Goal: Information Seeking & Learning: Understand process/instructions

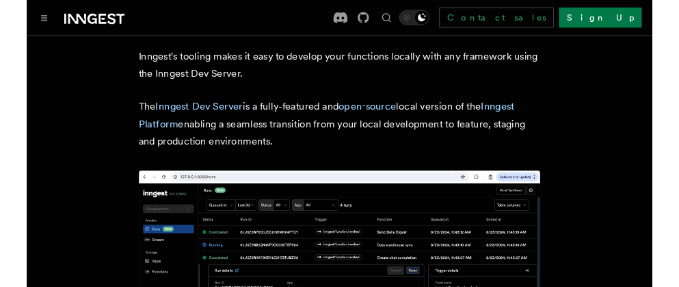
scroll to position [68, 0]
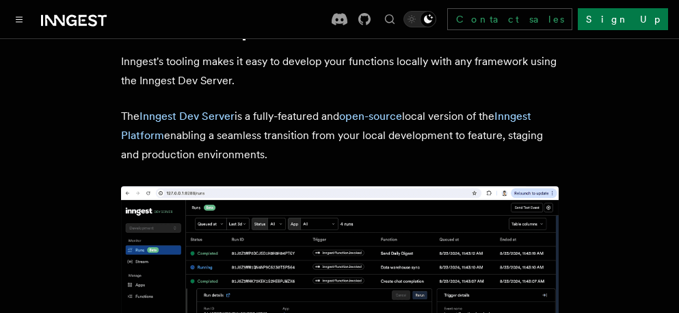
drag, startPoint x: 542, startPoint y: 71, endPoint x: 544, endPoint y: 42, distance: 28.8
click at [542, 71] on p "Inngest's tooling makes it easy to develop your functions locally with any fram…" at bounding box center [340, 71] width 438 height 38
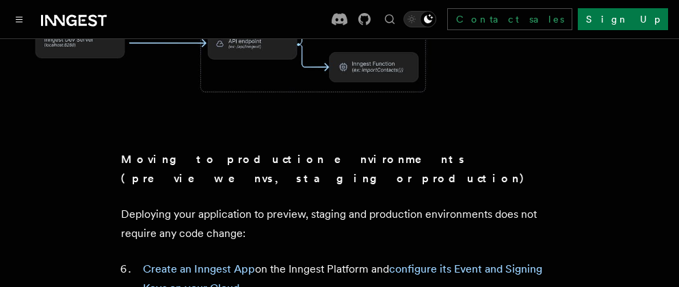
scroll to position [957, 0]
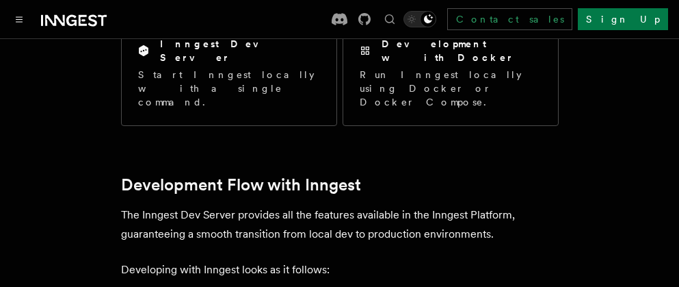
scroll to position [615, 0]
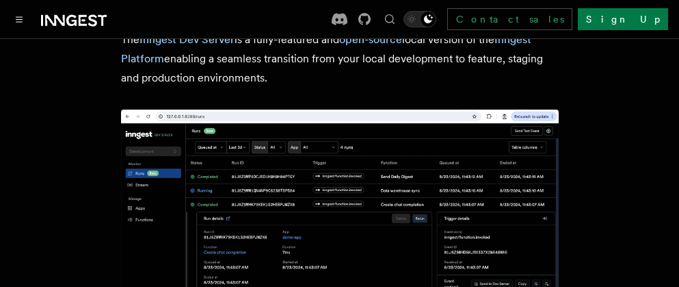
scroll to position [137, 0]
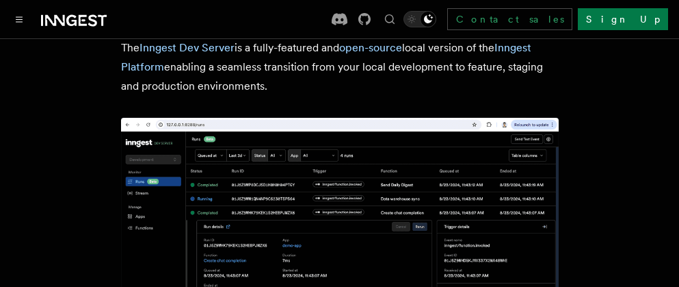
click at [310, 85] on p "The Inngest Dev Server is a fully-featured and open-source local version of the…" at bounding box center [340, 66] width 438 height 57
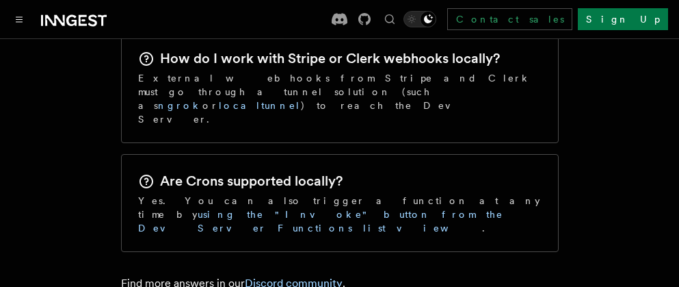
scroll to position [2274, 0]
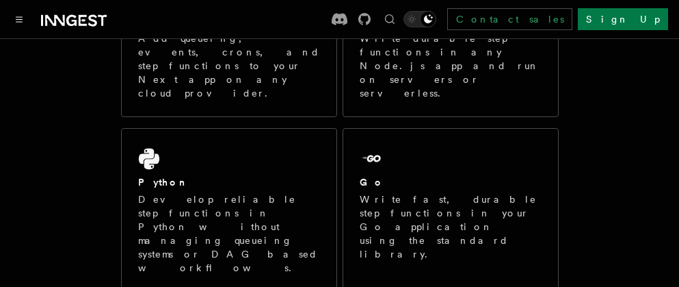
scroll to position [205, 0]
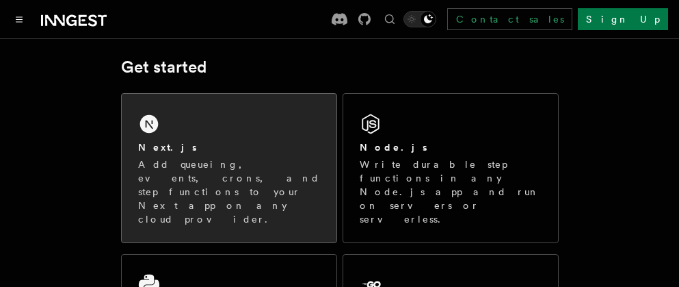
click at [226, 152] on div "Next.js" at bounding box center [229, 147] width 182 height 14
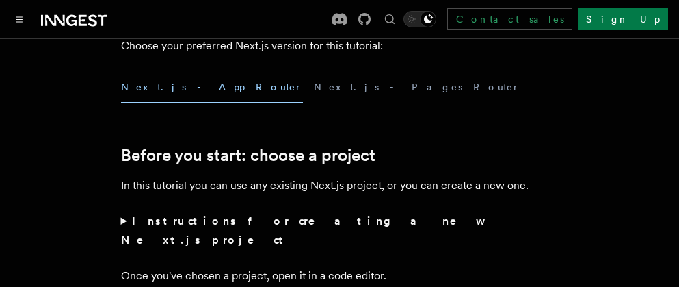
scroll to position [410, 0]
click at [314, 87] on button "Next.js - Pages Router" at bounding box center [417, 86] width 207 height 31
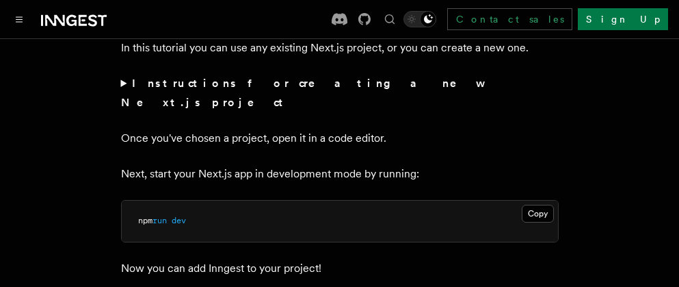
scroll to position [479, 0]
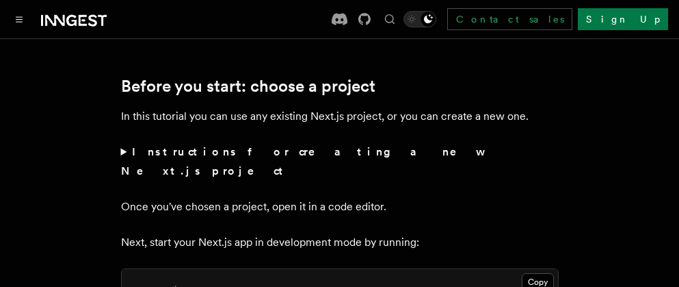
click at [237, 148] on strong "Instructions for creating a new Next.js project" at bounding box center [301, 161] width 360 height 32
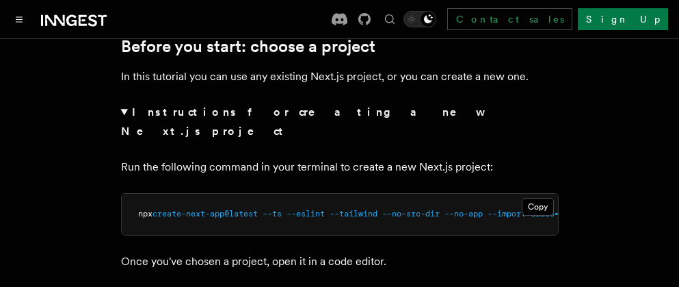
scroll to position [547, 0]
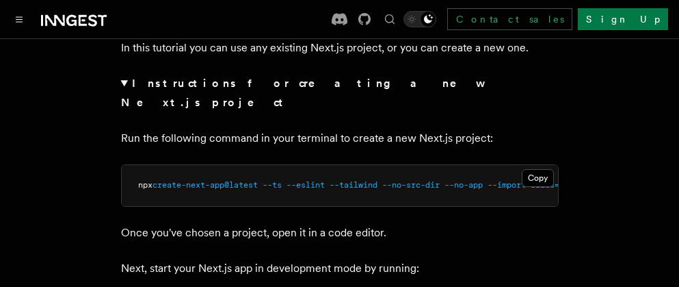
click at [239, 165] on pre "npx create-next-app@latest --ts --eslint --tailwind --no-src-dir --no-app --imp…" at bounding box center [340, 185] width 436 height 41
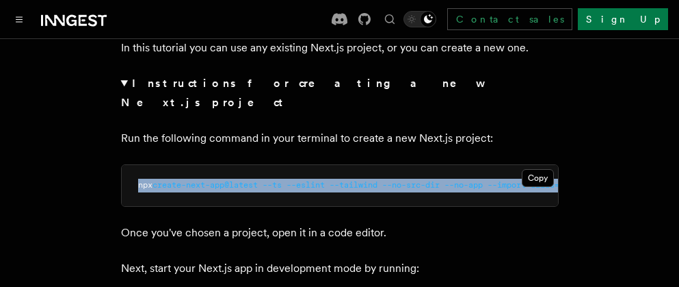
click at [239, 165] on pre "npx create-next-app@latest --ts --eslint --tailwind --no-src-dir --no-app --imp…" at bounding box center [340, 185] width 436 height 41
click at [534, 169] on button "Copy Copied" at bounding box center [538, 178] width 32 height 18
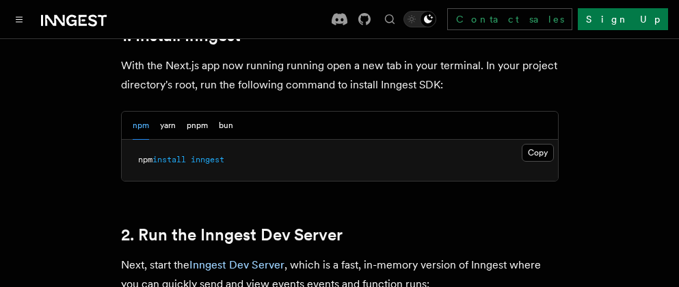
scroll to position [957, 0]
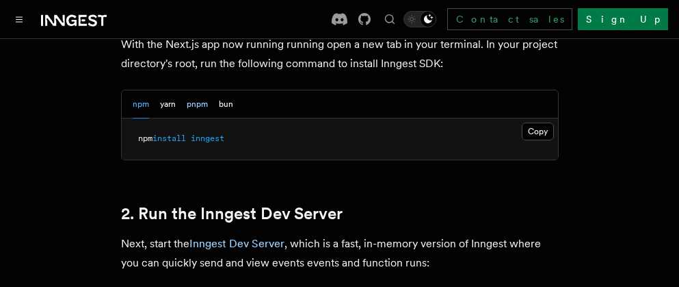
click at [196, 101] on button "pnpm" at bounding box center [197, 104] width 21 height 28
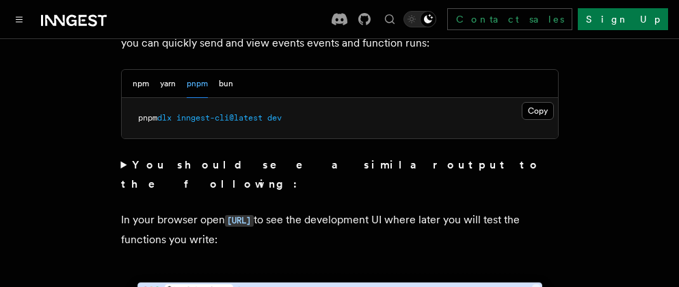
scroll to position [1094, 0]
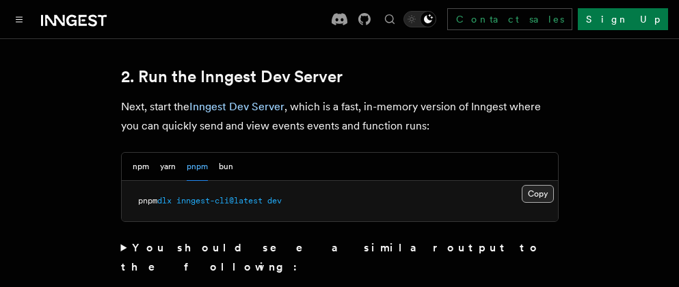
click at [544, 185] on button "Copy Copied" at bounding box center [538, 194] width 32 height 18
click at [213, 241] on strong "You should see a similar output to the following:" at bounding box center [331, 257] width 421 height 32
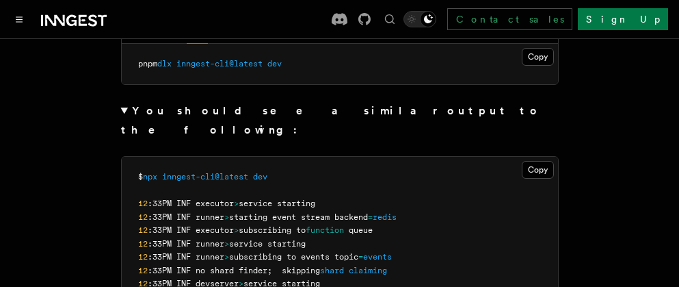
scroll to position [1163, 0]
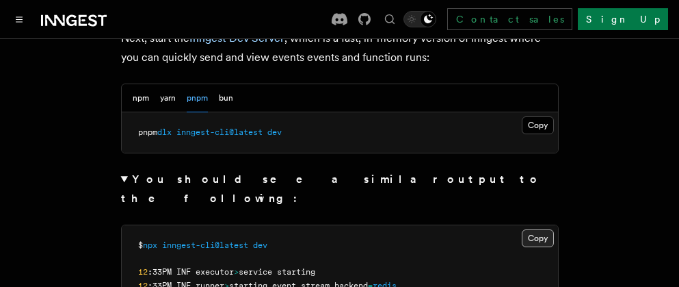
click at [536, 229] on button "Copy Copied" at bounding box center [538, 238] width 32 height 18
click at [535, 116] on button "Copy Copied" at bounding box center [538, 125] width 32 height 18
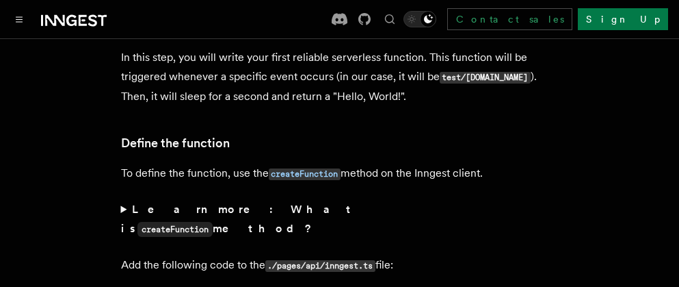
scroll to position [2530, 0]
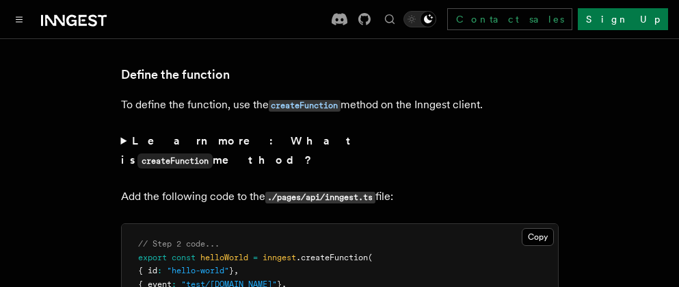
click at [213, 153] on code "createFunction" at bounding box center [174, 160] width 75 height 15
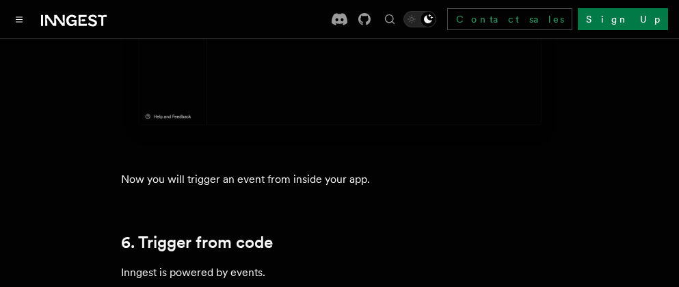
scroll to position [6633, 0]
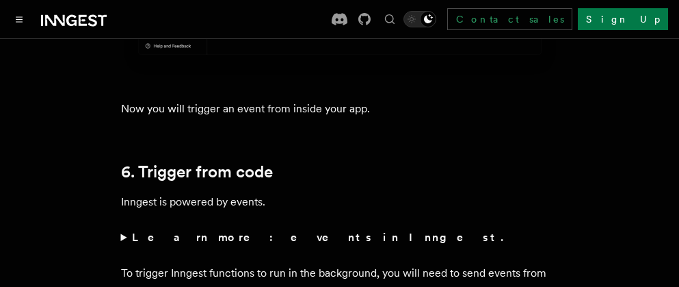
click at [224, 230] on strong "Learn more: events in Inngest." at bounding box center [319, 236] width 374 height 13
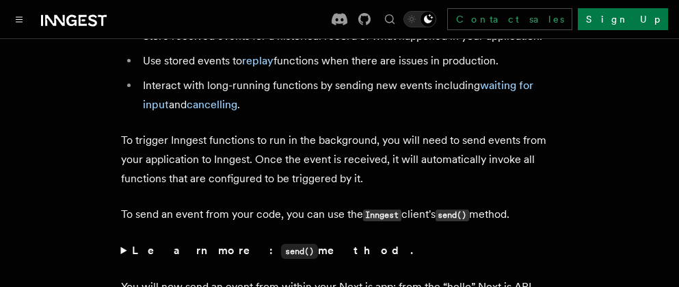
scroll to position [6839, 0]
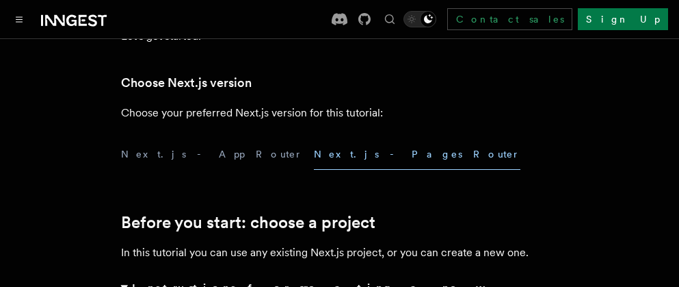
scroll to position [274, 0]
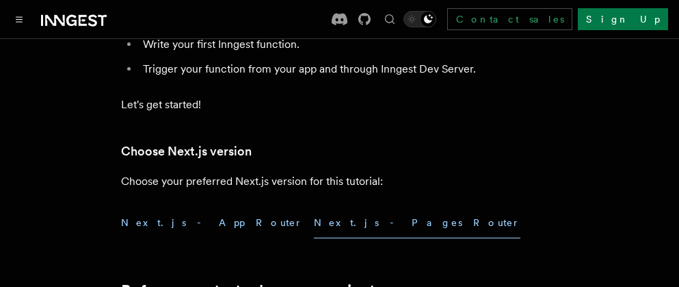
click at [191, 220] on button "Next.js - App Router" at bounding box center [212, 222] width 182 height 31
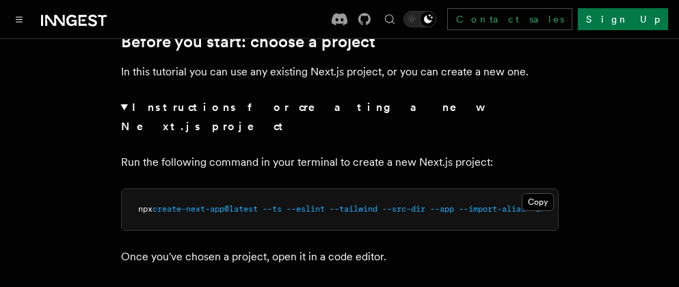
scroll to position [548, 0]
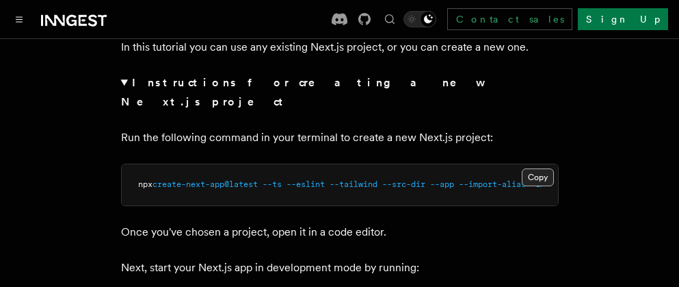
click at [533, 168] on button "Copy Copied" at bounding box center [538, 177] width 32 height 18
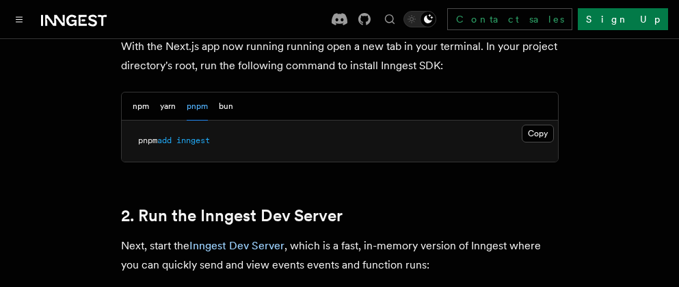
scroll to position [957, 0]
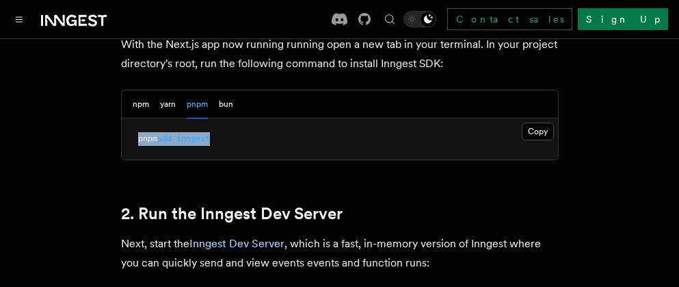
drag, startPoint x: 245, startPoint y: 124, endPoint x: 98, endPoint y: 127, distance: 147.1
copy span "pnpm add inngest"
click at [386, 250] on p "Next, start the Inngest Dev Server , which is a fast, in-memory version of Inng…" at bounding box center [340, 253] width 438 height 38
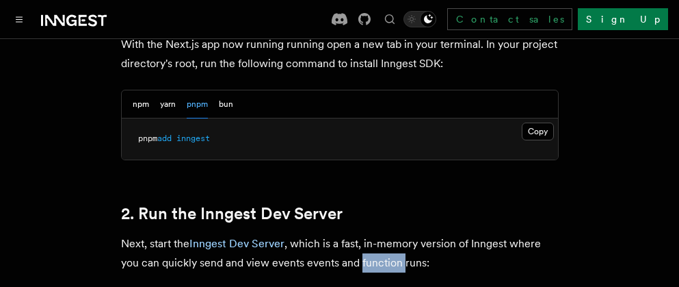
click at [386, 250] on p "Next, start the Inngest Dev Server , which is a fast, in-memory version of Inng…" at bounding box center [340, 253] width 438 height 38
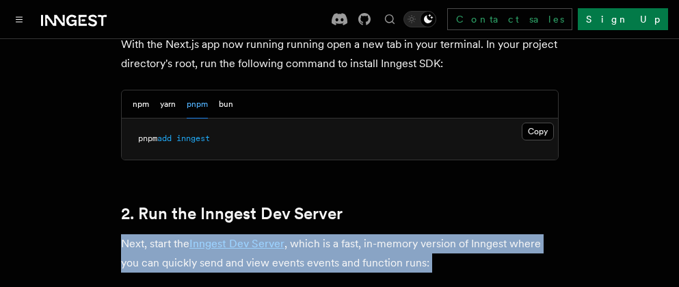
click at [386, 250] on p "Next, start the Inngest Dev Server , which is a fast, in-memory version of Inng…" at bounding box center [340, 253] width 438 height 38
click at [376, 243] on p "Next, start the Inngest Dev Server , which is a fast, in-memory version of Inng…" at bounding box center [340, 253] width 438 height 38
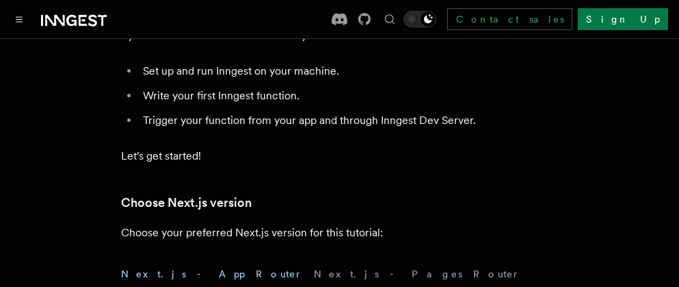
scroll to position [0, 0]
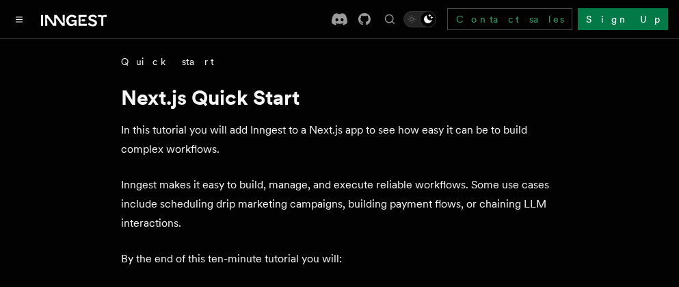
click at [149, 62] on link "Quick start" at bounding box center [167, 62] width 93 height 14
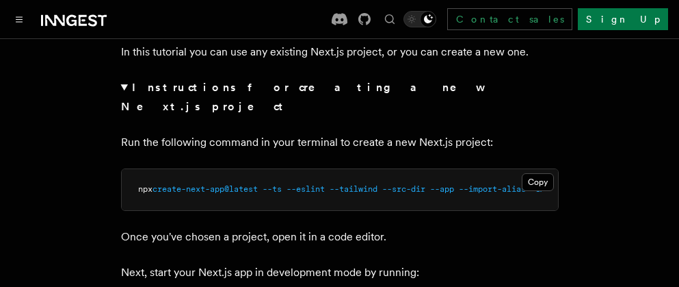
scroll to position [547, 0]
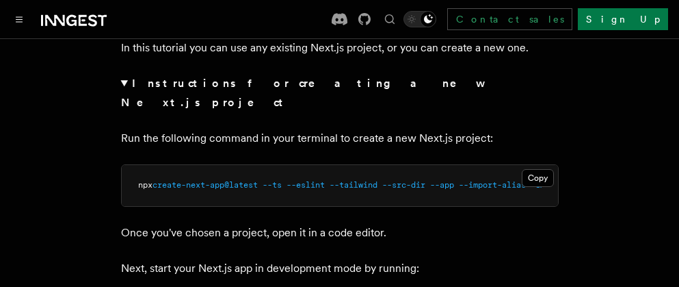
drag, startPoint x: 532, startPoint y: 155, endPoint x: 488, endPoint y: 169, distance: 46.5
click at [532, 169] on button "Copy Copied" at bounding box center [538, 178] width 32 height 18
click at [21, 14] on button "Toggle navigation" at bounding box center [19, 19] width 16 height 16
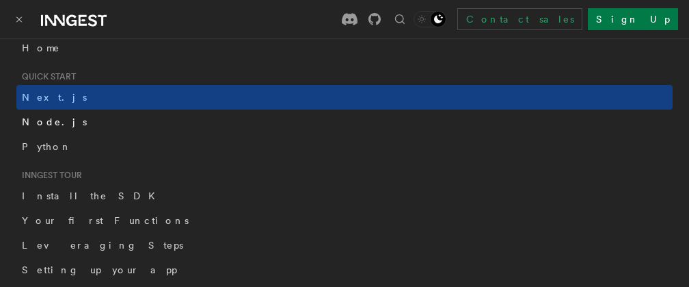
scroll to position [68, 0]
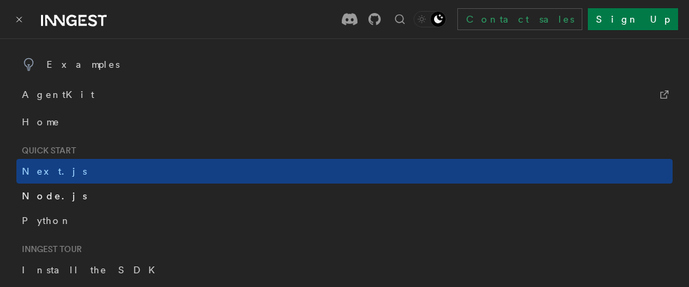
click at [47, 194] on span "Node.js" at bounding box center [54, 195] width 65 height 11
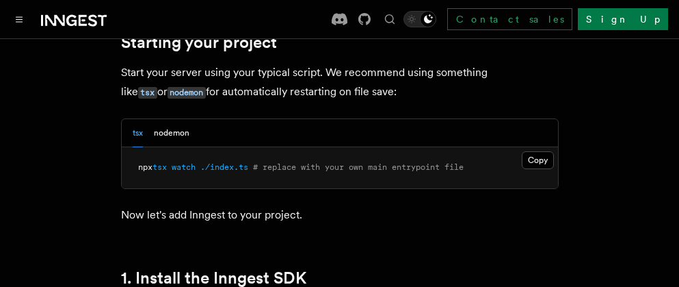
scroll to position [684, 0]
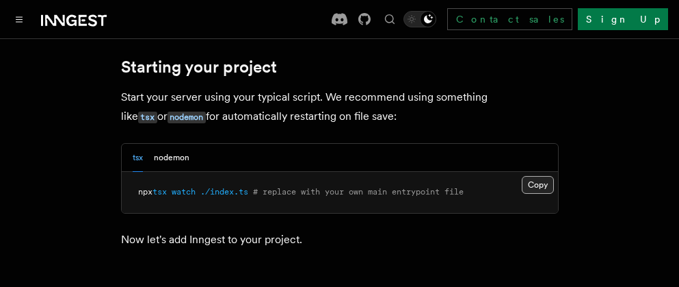
click at [540, 185] on button "Copy Copied" at bounding box center [538, 185] width 32 height 18
click at [187, 160] on button "nodemon" at bounding box center [172, 158] width 36 height 28
click at [136, 159] on button "tsx" at bounding box center [138, 158] width 10 height 28
click at [150, 159] on div "tsx nodemon" at bounding box center [161, 158] width 57 height 28
click at [173, 152] on button "nodemon" at bounding box center [172, 158] width 36 height 28
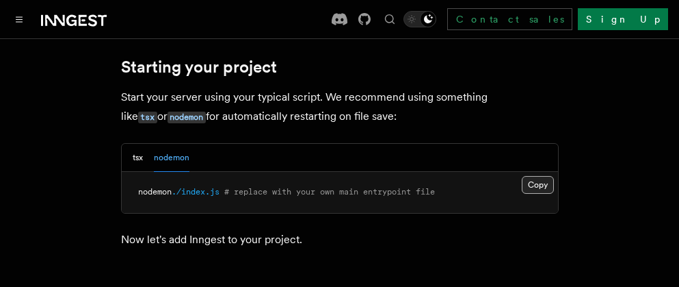
click at [522, 180] on button "Copy Copied" at bounding box center [538, 185] width 32 height 18
click at [538, 187] on button "Copy Copied" at bounding box center [538, 185] width 32 height 18
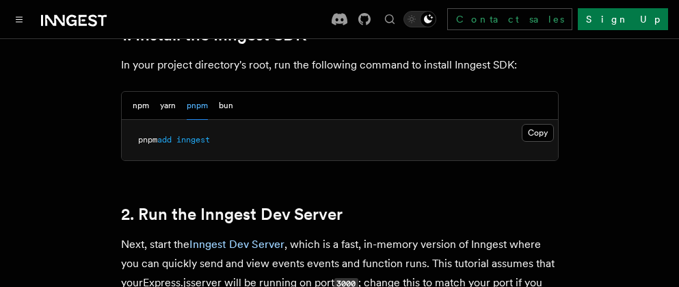
scroll to position [1026, 0]
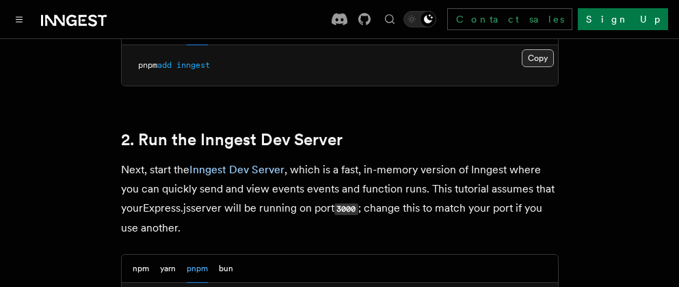
click at [533, 59] on button "Copy Copied" at bounding box center [538, 58] width 32 height 18
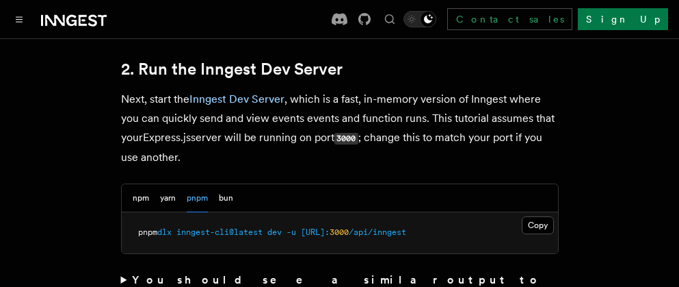
scroll to position [1163, 0]
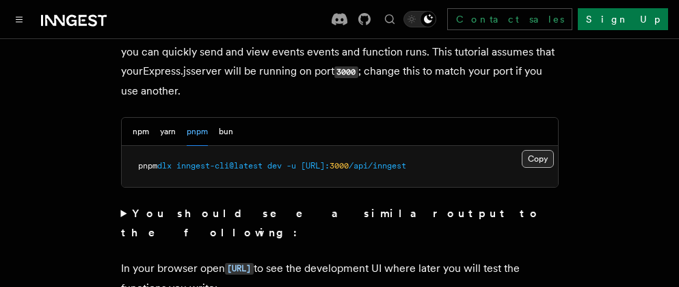
click at [531, 166] on button "Copy Copied" at bounding box center [538, 159] width 32 height 18
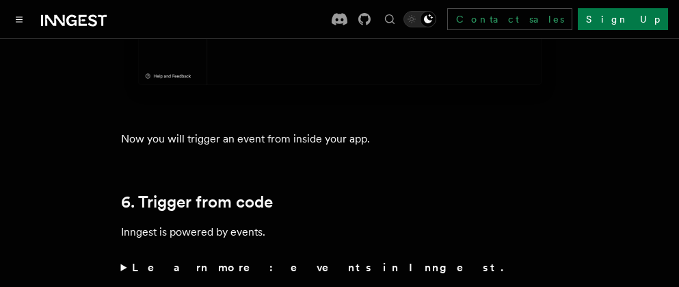
scroll to position [6428, 0]
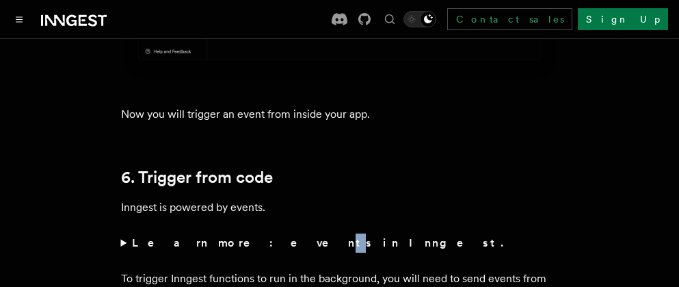
click at [222, 236] on strong "Learn more: events in Inngest." at bounding box center [319, 242] width 374 height 13
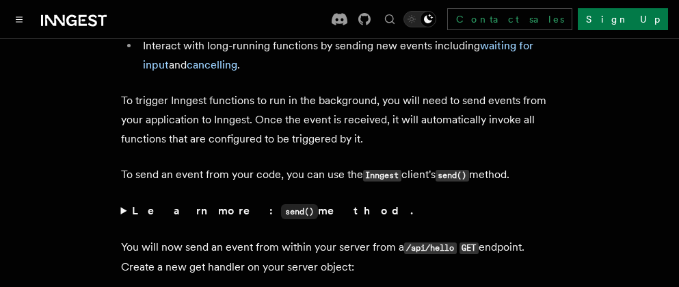
click at [189, 204] on strong "Learn more: send() method." at bounding box center [274, 210] width 284 height 13
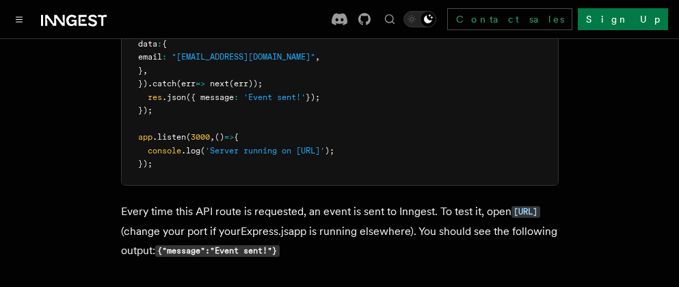
scroll to position [7386, 0]
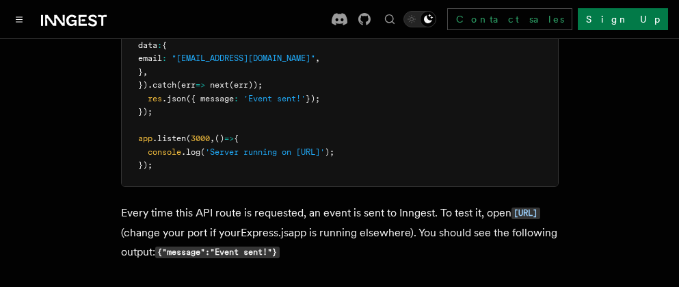
click at [284, 203] on p "Every time this API route is requested, an event is sent to Inngest. To test it…" at bounding box center [340, 232] width 438 height 59
click at [314, 203] on p "Every time this API route is requested, an event is sent to Inngest. To test it…" at bounding box center [340, 232] width 438 height 59
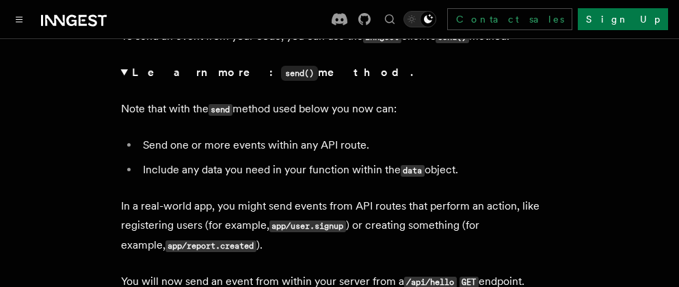
scroll to position [6907, 0]
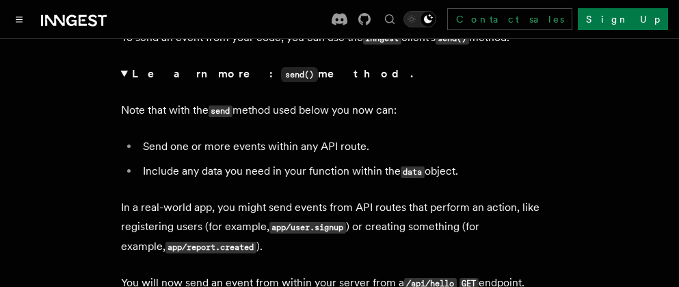
drag, startPoint x: 377, startPoint y: 257, endPoint x: 109, endPoint y: 229, distance: 269.5
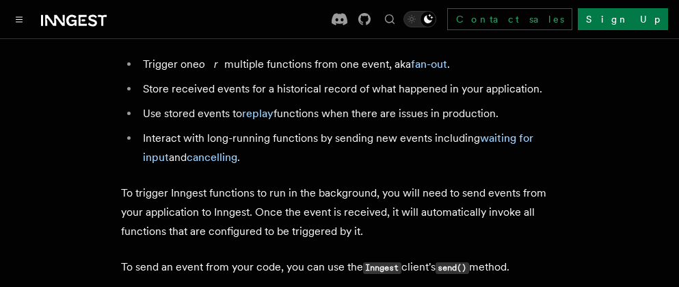
scroll to position [6702, 0]
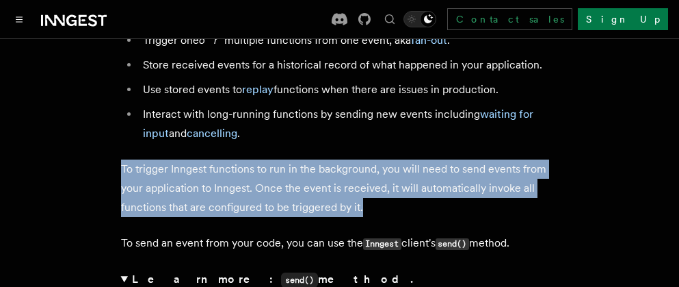
drag, startPoint x: 382, startPoint y: 154, endPoint x: 108, endPoint y: 125, distance: 275.0
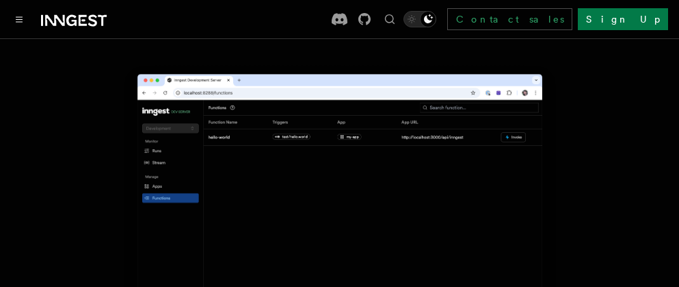
scroll to position [3419, 0]
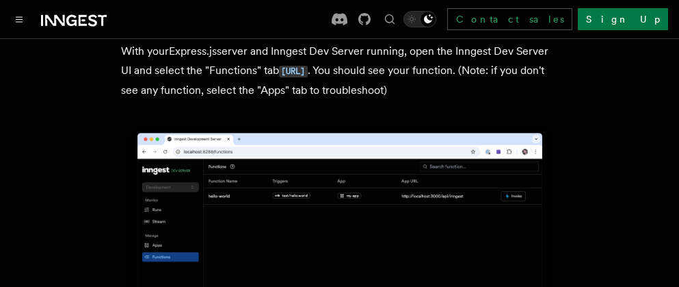
click at [254, 64] on p "With your Express.js server and Inngest Dev Server running, open the Inngest De…" at bounding box center [340, 71] width 438 height 58
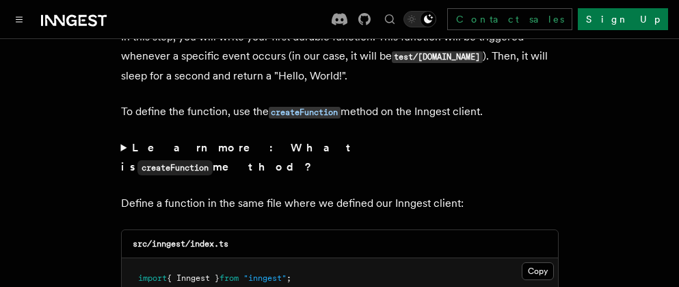
scroll to position [2667, 0]
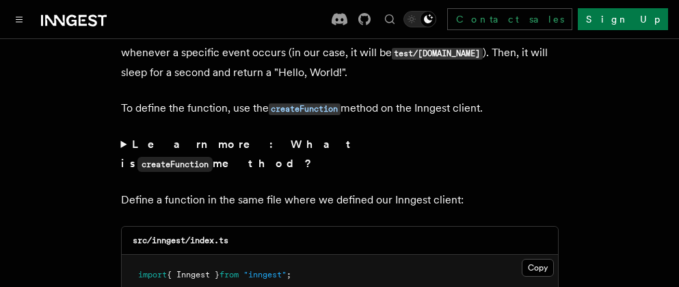
click at [137, 137] on strong "Learn more: What is createFunction method?" at bounding box center [239, 153] width 236 height 32
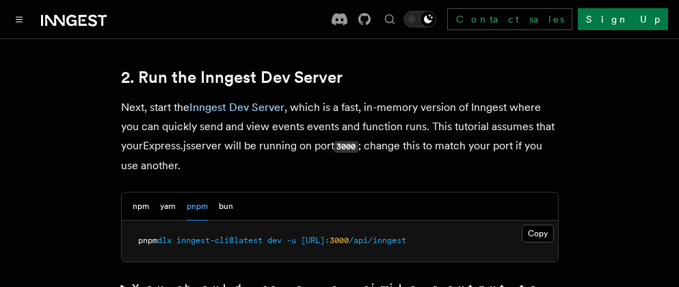
scroll to position [1231, 0]
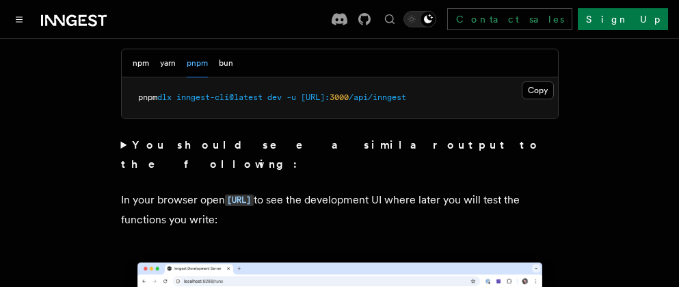
click at [177, 146] on strong "You should see a similar output to the following:" at bounding box center [331, 154] width 421 height 32
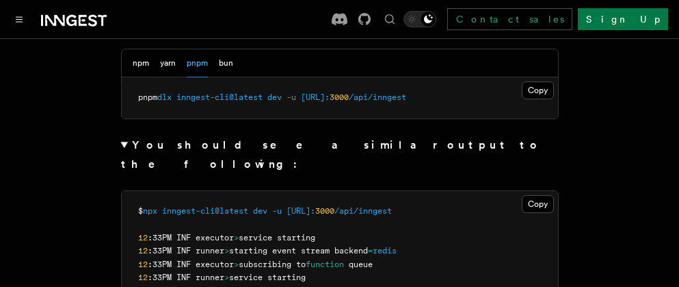
scroll to position [1163, 0]
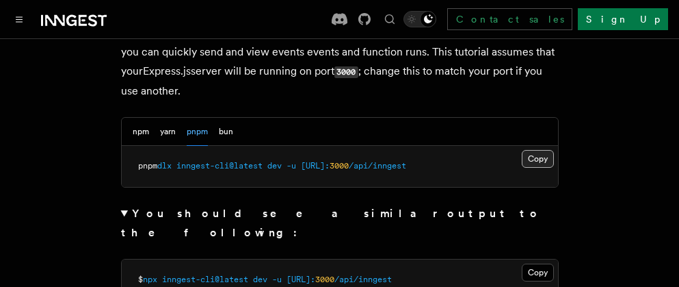
click at [539, 163] on button "Copy Copied" at bounding box center [538, 159] width 32 height 18
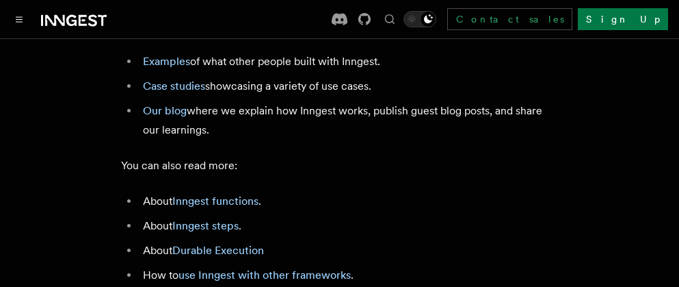
scroll to position [8928, 0]
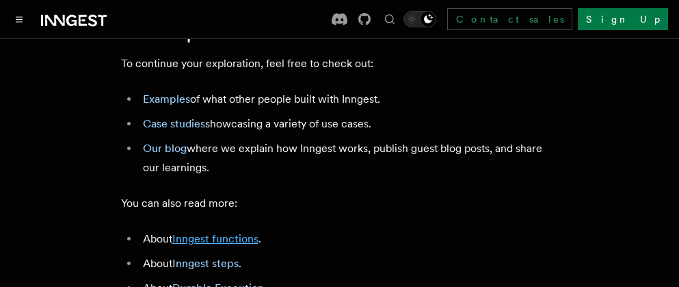
click at [209, 232] on link "Inngest functions" at bounding box center [215, 238] width 86 height 13
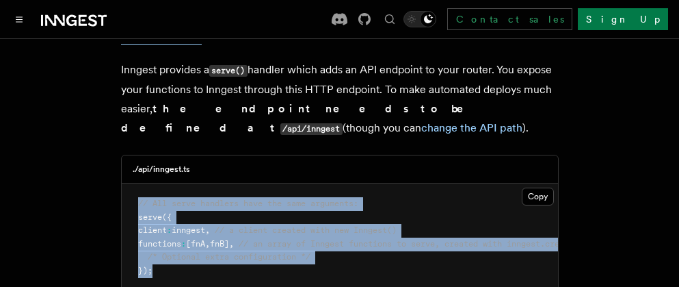
drag, startPoint x: 196, startPoint y: 202, endPoint x: 83, endPoint y: 130, distance: 133.7
copy code "// All serve handlers have the same arguments: serve ({ client : inngest , // a…"
click at [231, 225] on span "// a client created with new Inngest()" at bounding box center [306, 230] width 182 height 10
drag, startPoint x: 253, startPoint y: 200, endPoint x: 93, endPoint y: 118, distance: 179.8
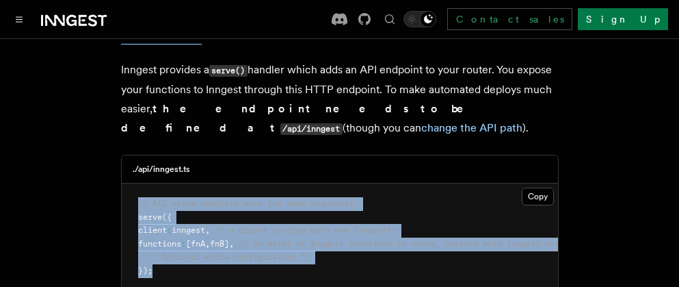
copy code "// All serve handlers have the same arguments: serve ({ client : inngest , // a…"
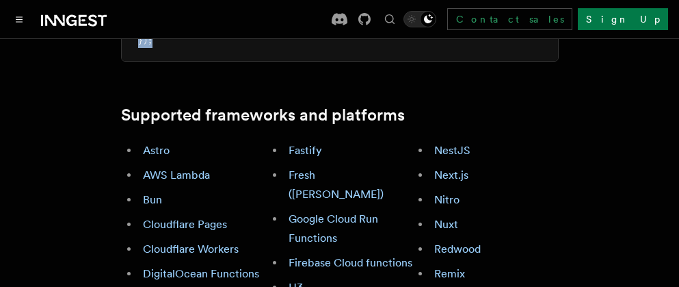
scroll to position [821, 0]
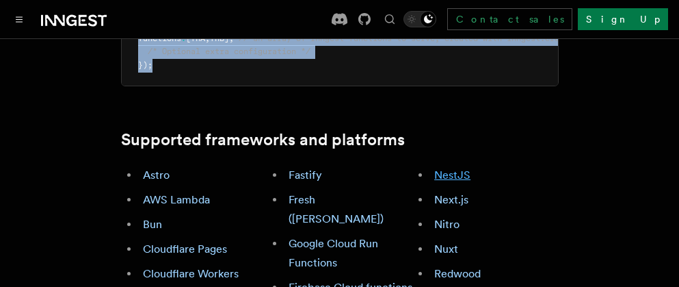
click at [462, 168] on link "NestJS" at bounding box center [452, 174] width 36 height 13
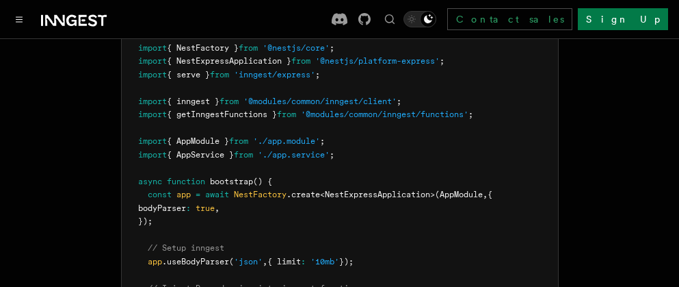
scroll to position [8180, 0]
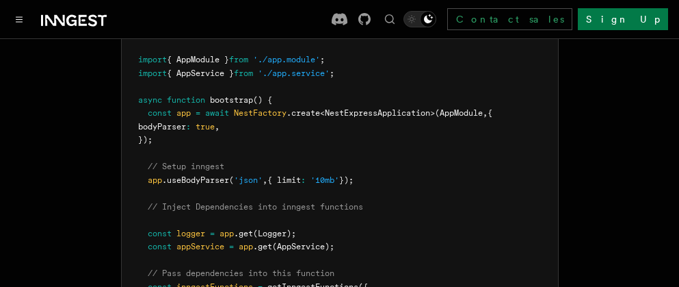
click at [344, 282] on span "getInngestFunctions" at bounding box center [312, 287] width 91 height 10
copy span "getInngestFunctions"
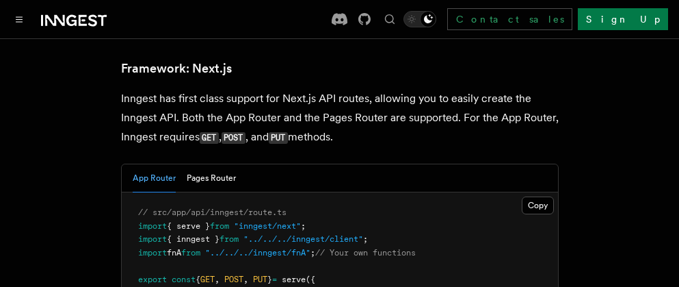
scroll to position [8658, 0]
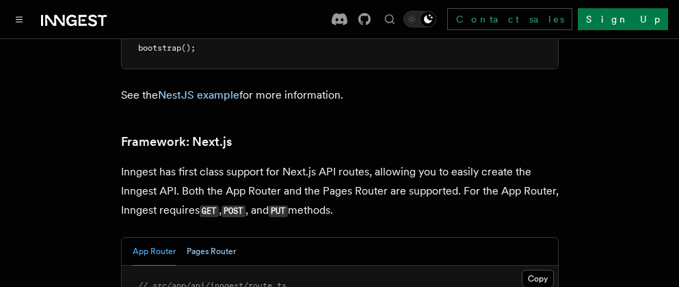
click at [200, 237] on button "Pages Router" at bounding box center [211, 251] width 49 height 28
click at [144, 237] on button "App Router" at bounding box center [154, 251] width 43 height 28
click at [543, 269] on button "Copy Copied" at bounding box center [538, 278] width 32 height 18
click at [207, 237] on button "Pages Router" at bounding box center [211, 251] width 49 height 28
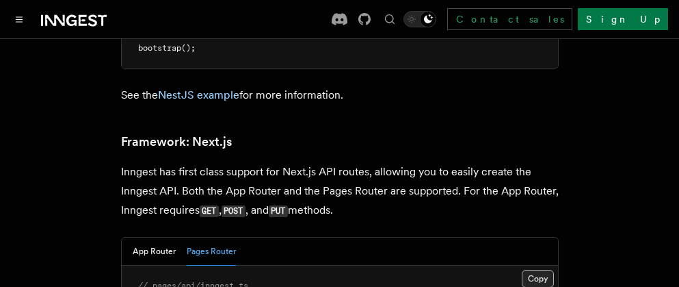
click at [535, 269] on button "Copy Copied" at bounding box center [538, 278] width 32 height 18
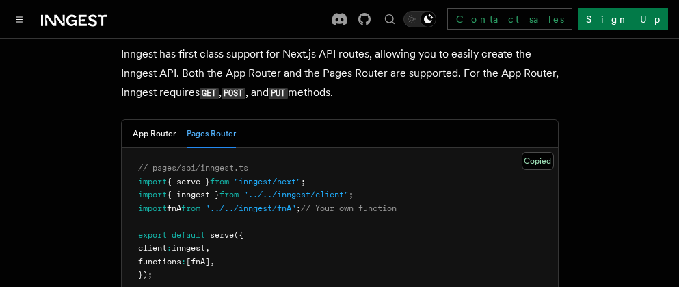
scroll to position [8795, 0]
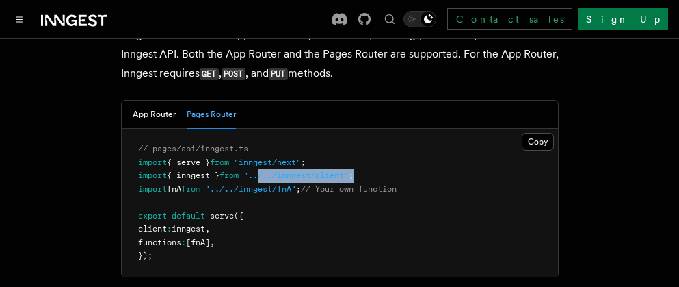
drag, startPoint x: 270, startPoint y: 99, endPoint x: 367, endPoint y: 99, distance: 97.1
click at [354, 170] on span "import { inngest } from "../../inngest/client" ;" at bounding box center [245, 175] width 215 height 10
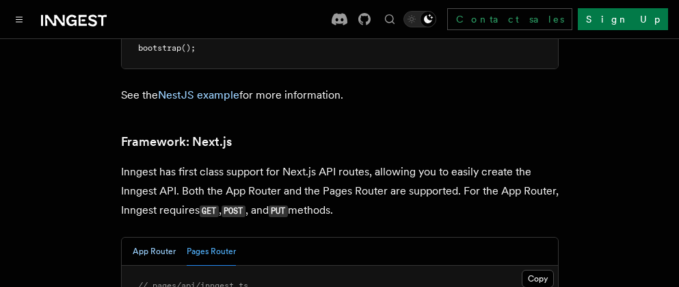
click at [159, 237] on button "App Router" at bounding box center [154, 251] width 43 height 28
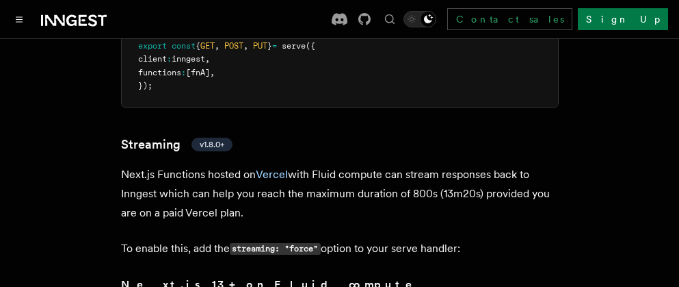
scroll to position [8932, 0]
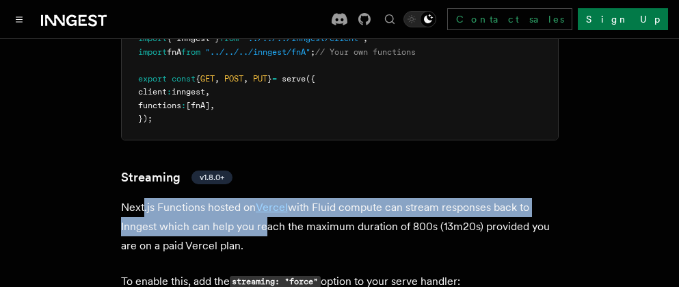
drag, startPoint x: 262, startPoint y: 161, endPoint x: 143, endPoint y: 141, distance: 120.7
click at [143, 198] on p "Next.js Functions hosted on Vercel with Fluid compute can stream responses back…" at bounding box center [340, 226] width 438 height 57
drag, startPoint x: 310, startPoint y: 170, endPoint x: 118, endPoint y: 133, distance: 195.8
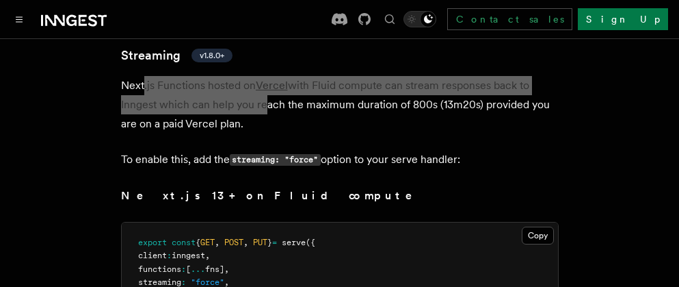
scroll to position [9137, 0]
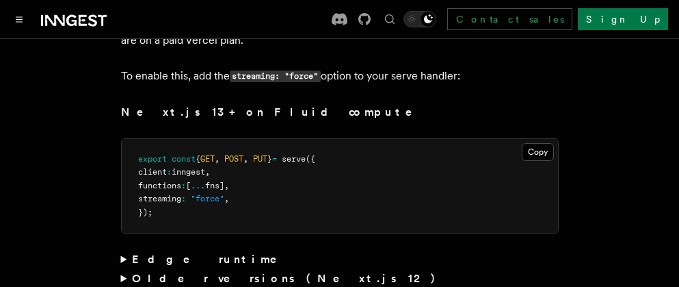
click at [155, 252] on strong "Edge runtime" at bounding box center [214, 258] width 164 height 13
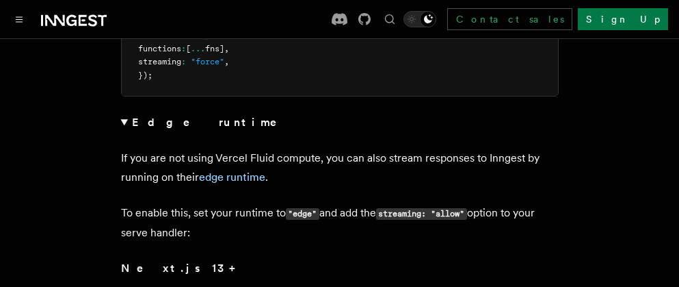
scroll to position [9205, 0]
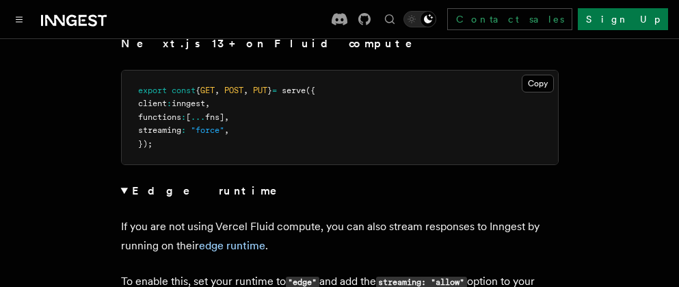
drag, startPoint x: 207, startPoint y: 226, endPoint x: 119, endPoint y: 162, distance: 108.2
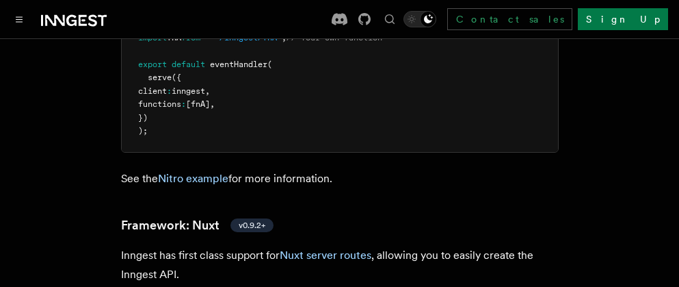
scroll to position [9889, 0]
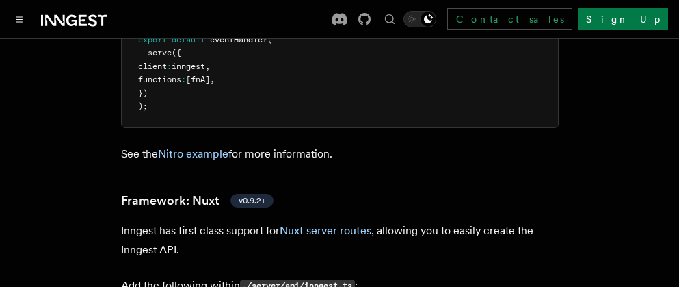
click at [264, 221] on p "Inngest has first class support for Nuxt server routes , allowing you to easily…" at bounding box center [340, 240] width 438 height 38
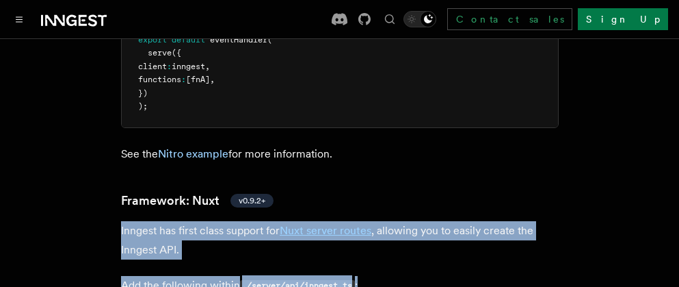
drag, startPoint x: 393, startPoint y: 212, endPoint x: 114, endPoint y: 152, distance: 286.1
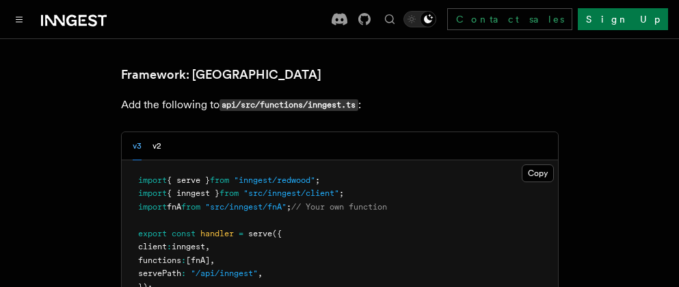
scroll to position [10368, 0]
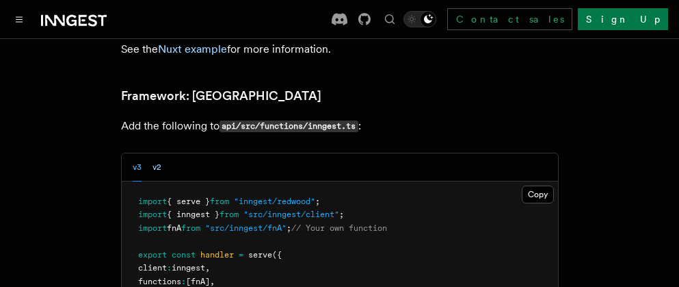
click at [155, 153] on button "v2" at bounding box center [156, 167] width 9 height 28
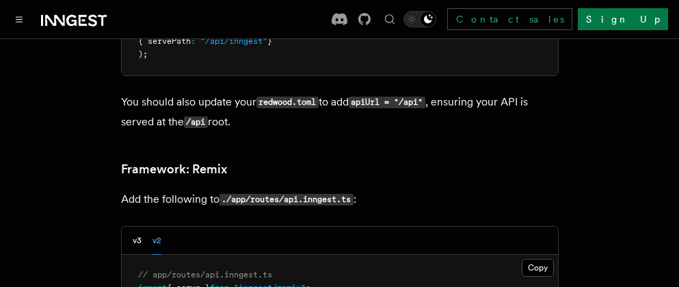
scroll to position [10115, 0]
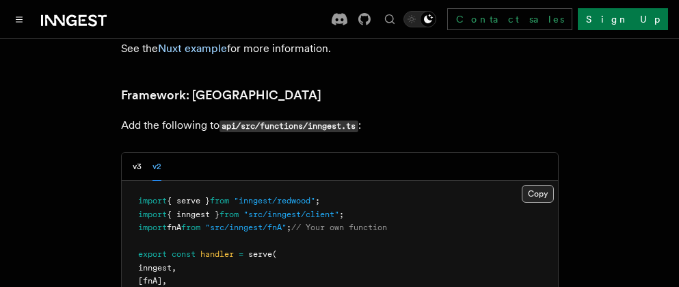
click at [544, 185] on button "Copy Copied" at bounding box center [538, 194] width 32 height 18
click at [140, 152] on button "v3" at bounding box center [137, 166] width 9 height 28
click at [533, 185] on button "Copy Copied" at bounding box center [538, 194] width 32 height 18
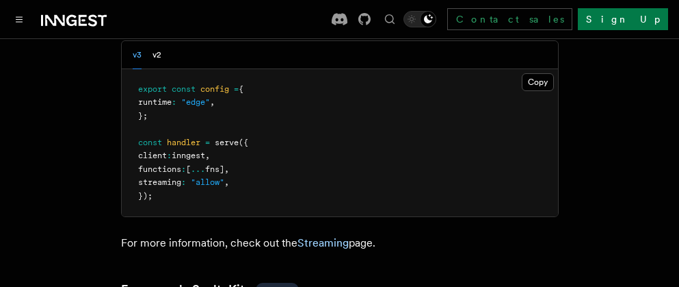
scroll to position [11258, 0]
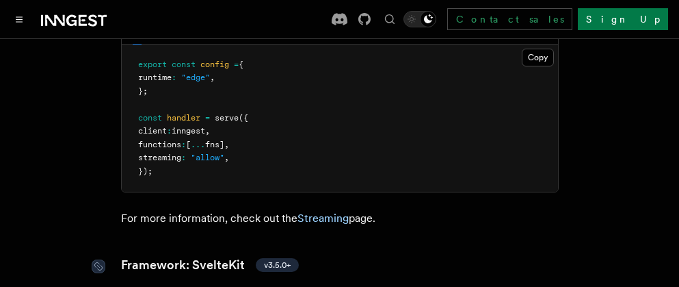
click at [287, 259] on span "v3.5.0+" at bounding box center [277, 264] width 27 height 11
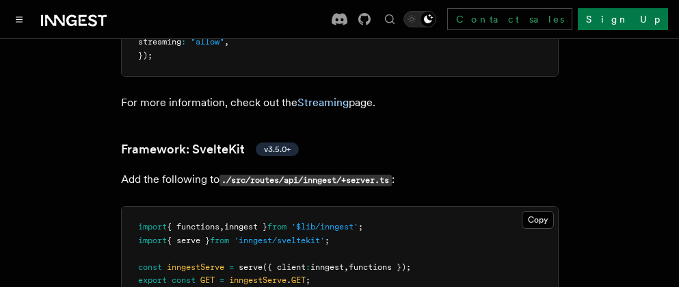
click at [258, 174] on code "./src/routes/api/inngest/+server.ts" at bounding box center [306, 180] width 172 height 12
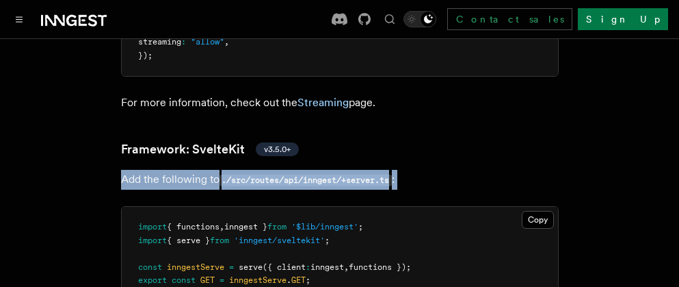
click at [258, 174] on code "./src/routes/api/inngest/+server.ts" at bounding box center [306, 180] width 172 height 12
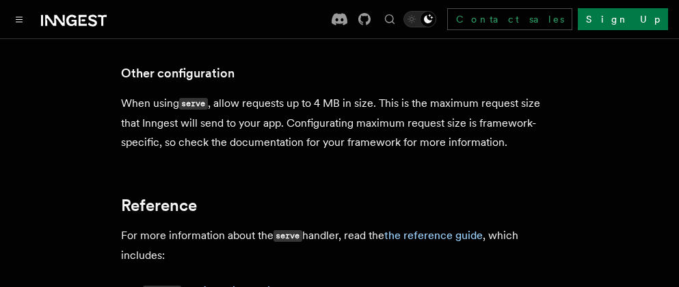
scroll to position [12467, 0]
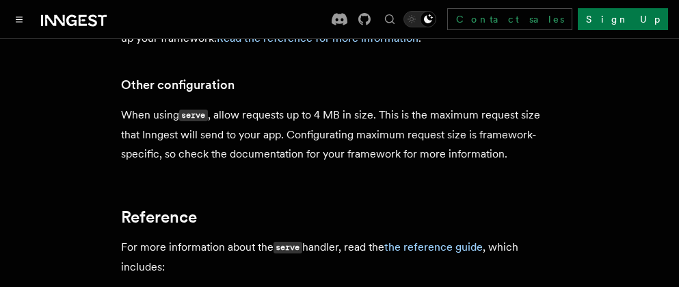
click at [213, 237] on p "For more information about the serve handler, read the the reference guide , wh…" at bounding box center [340, 256] width 438 height 39
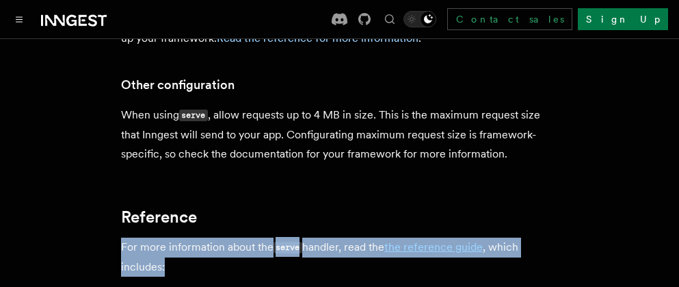
click at [213, 237] on p "For more information about the serve handler, read the the reference guide , wh…" at bounding box center [340, 256] width 438 height 39
copy article "For more information about the serve handler, read the the reference guide , wh…"
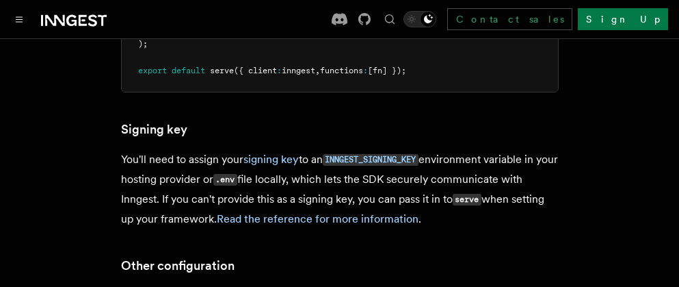
scroll to position [12262, 0]
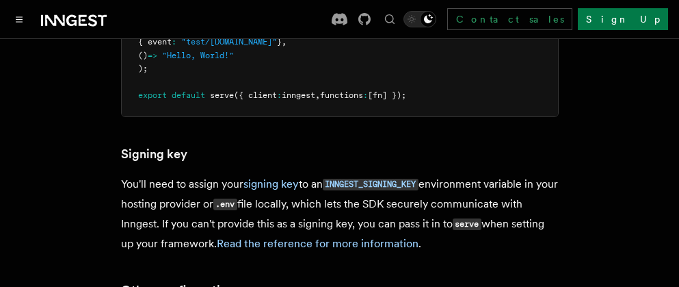
copy article "When using serve , allow requests up to 4 MB in size. This is the maximum reque…"
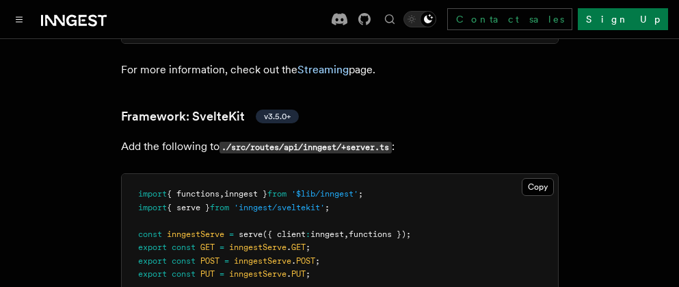
scroll to position [11373, 0]
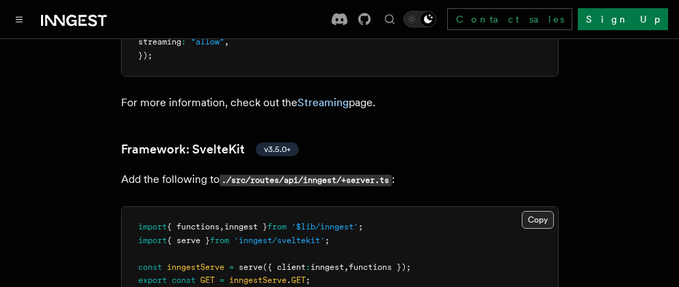
click at [538, 211] on button "Copy Copied" at bounding box center [538, 220] width 32 height 18
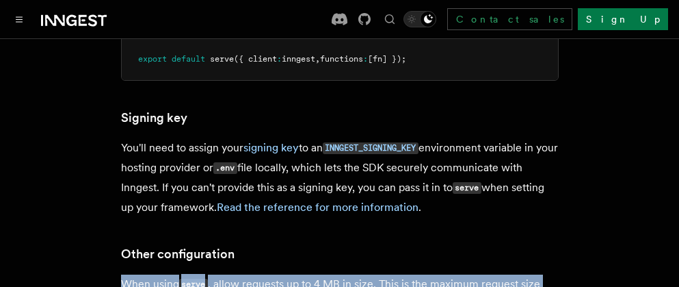
scroll to position [12297, 0]
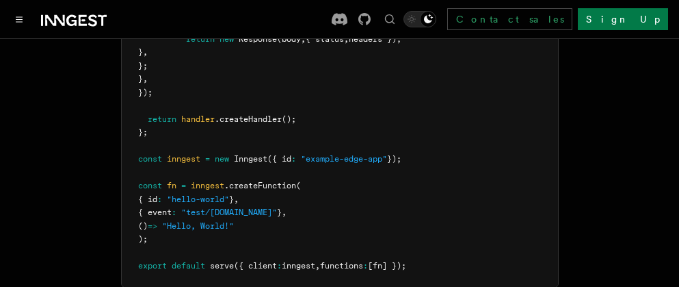
click at [452, 177] on pre "import { Inngest , InngestCommHandler , type ServeHandlerOptions } from "innges…" at bounding box center [340, 59] width 436 height 454
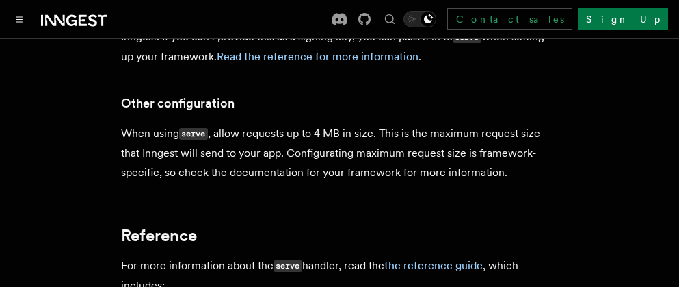
scroll to position [12571, 0]
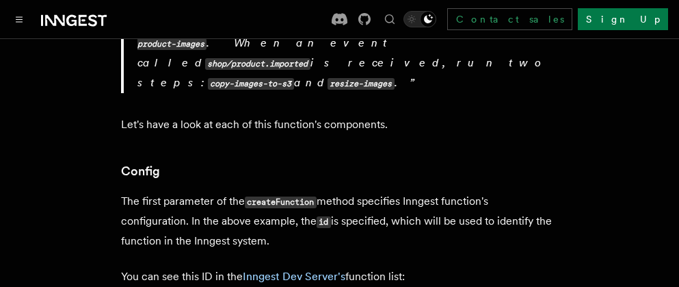
scroll to position [752, 0]
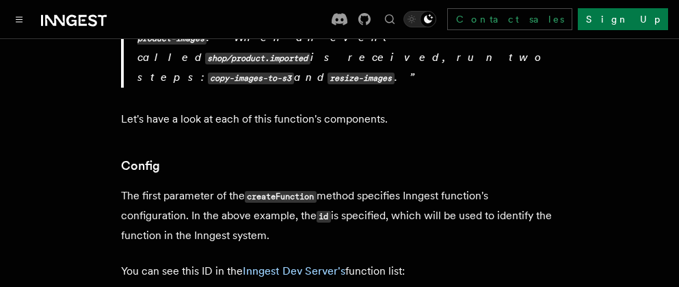
click at [377, 187] on p "The first parameter of the createFunction method specifies Inngest function's c…" at bounding box center [340, 215] width 438 height 59
click at [397, 186] on p "The first parameter of the createFunction method specifies Inngest function's c…" at bounding box center [340, 215] width 438 height 59
drag, startPoint x: 277, startPoint y: 219, endPoint x: 95, endPoint y: 173, distance: 187.6
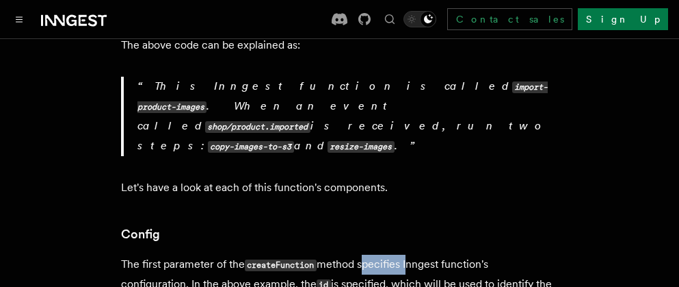
scroll to position [615, 0]
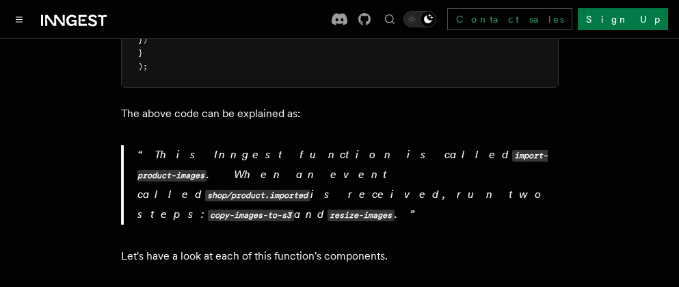
drag, startPoint x: 253, startPoint y: 197, endPoint x: 172, endPoint y: 185, distance: 81.5
click at [191, 194] on p "This Inngest function is called import-product-images . When an event called sh…" at bounding box center [347, 184] width 421 height 79
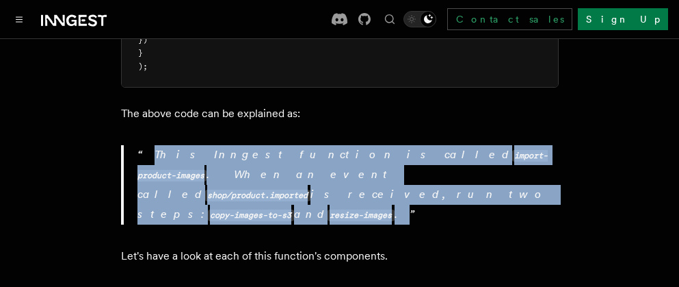
drag, startPoint x: 185, startPoint y: 191, endPoint x: 131, endPoint y: 146, distance: 70.3
click at [131, 146] on blockquote "This Inngest function is called import-product-images . When an event called sh…" at bounding box center [340, 184] width 438 height 79
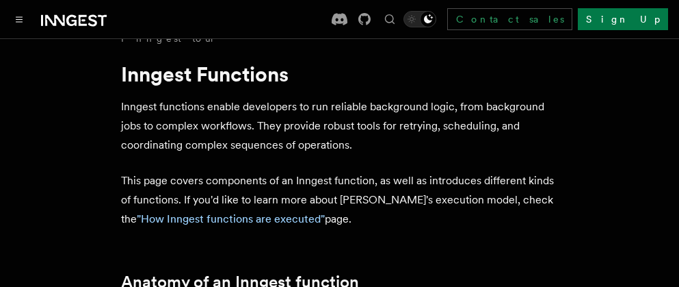
scroll to position [0, 0]
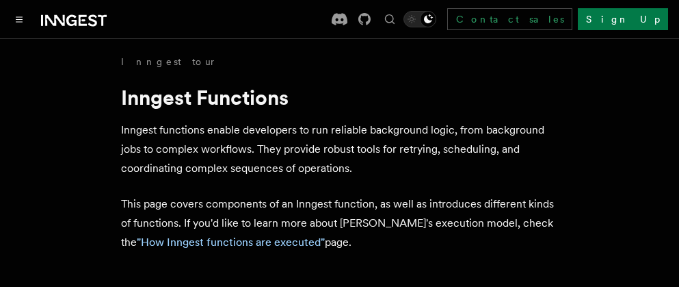
drag, startPoint x: 326, startPoint y: 246, endPoint x: 107, endPoint y: 211, distance: 220.8
click at [362, 200] on p "This page covers components of an Inngest function, as well as introduces diffe…" at bounding box center [340, 222] width 438 height 57
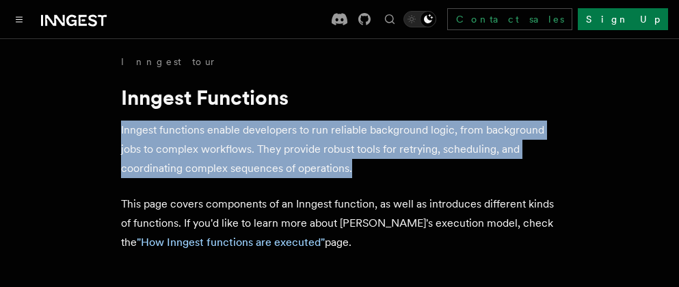
drag, startPoint x: 367, startPoint y: 165, endPoint x: 90, endPoint y: 124, distance: 279.3
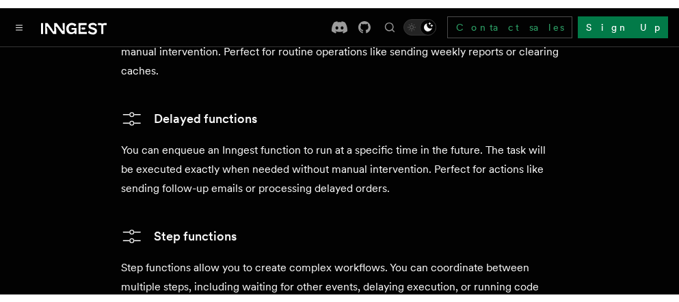
scroll to position [2443, 0]
